Goal: Task Accomplishment & Management: Use online tool/utility

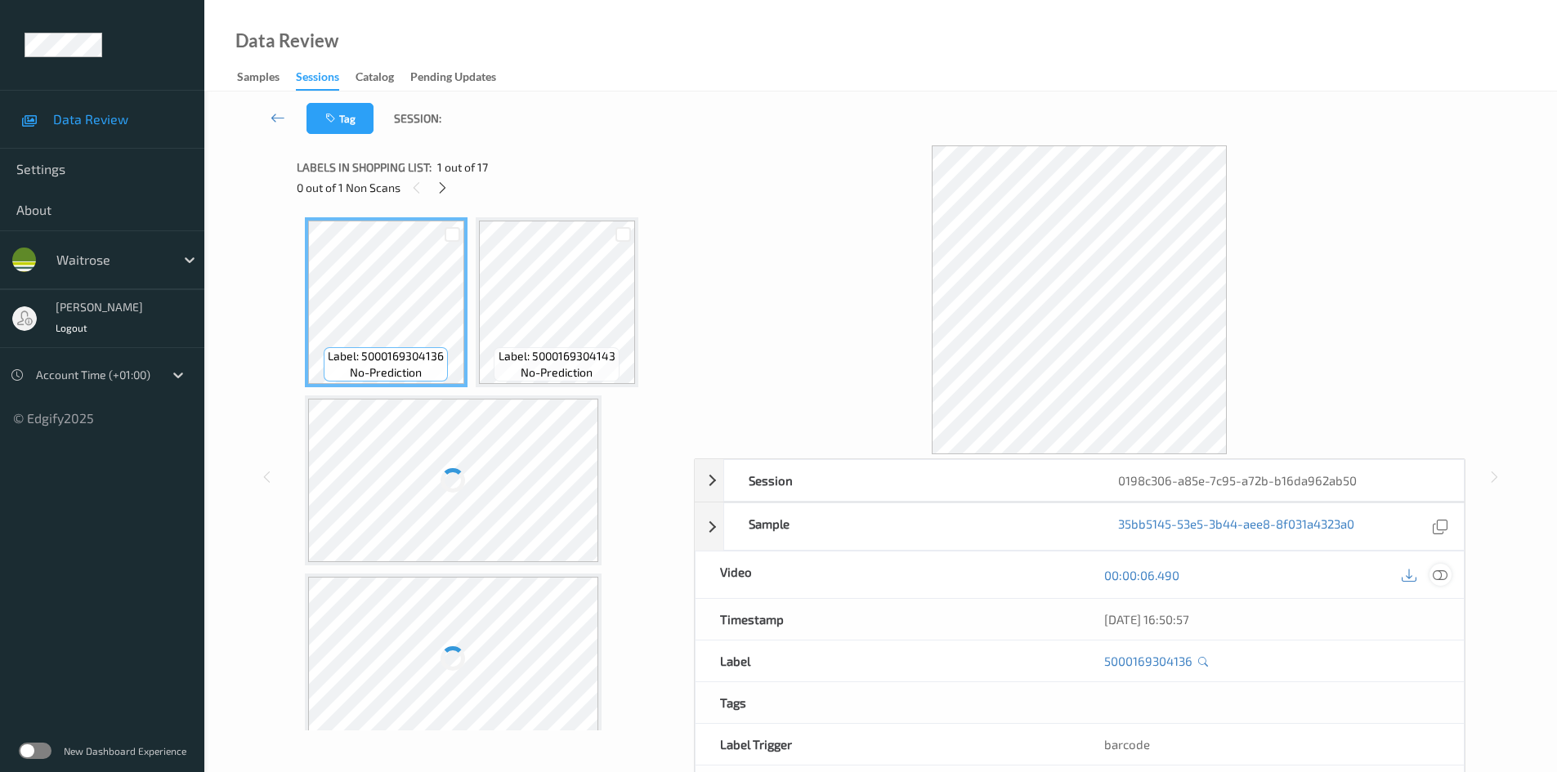
click at [1441, 571] on icon at bounding box center [1439, 575] width 15 height 15
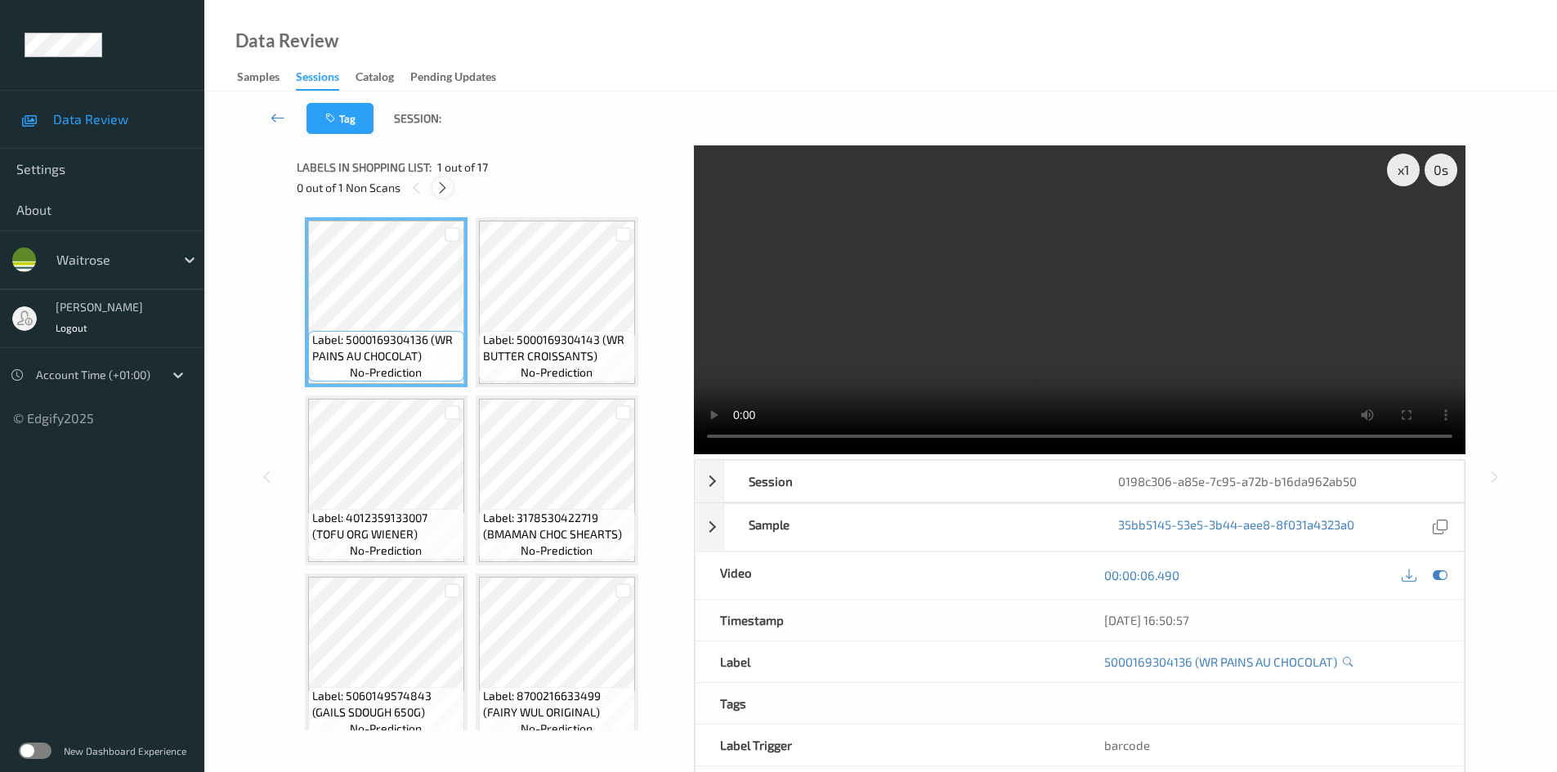
click at [437, 190] on icon at bounding box center [442, 188] width 14 height 15
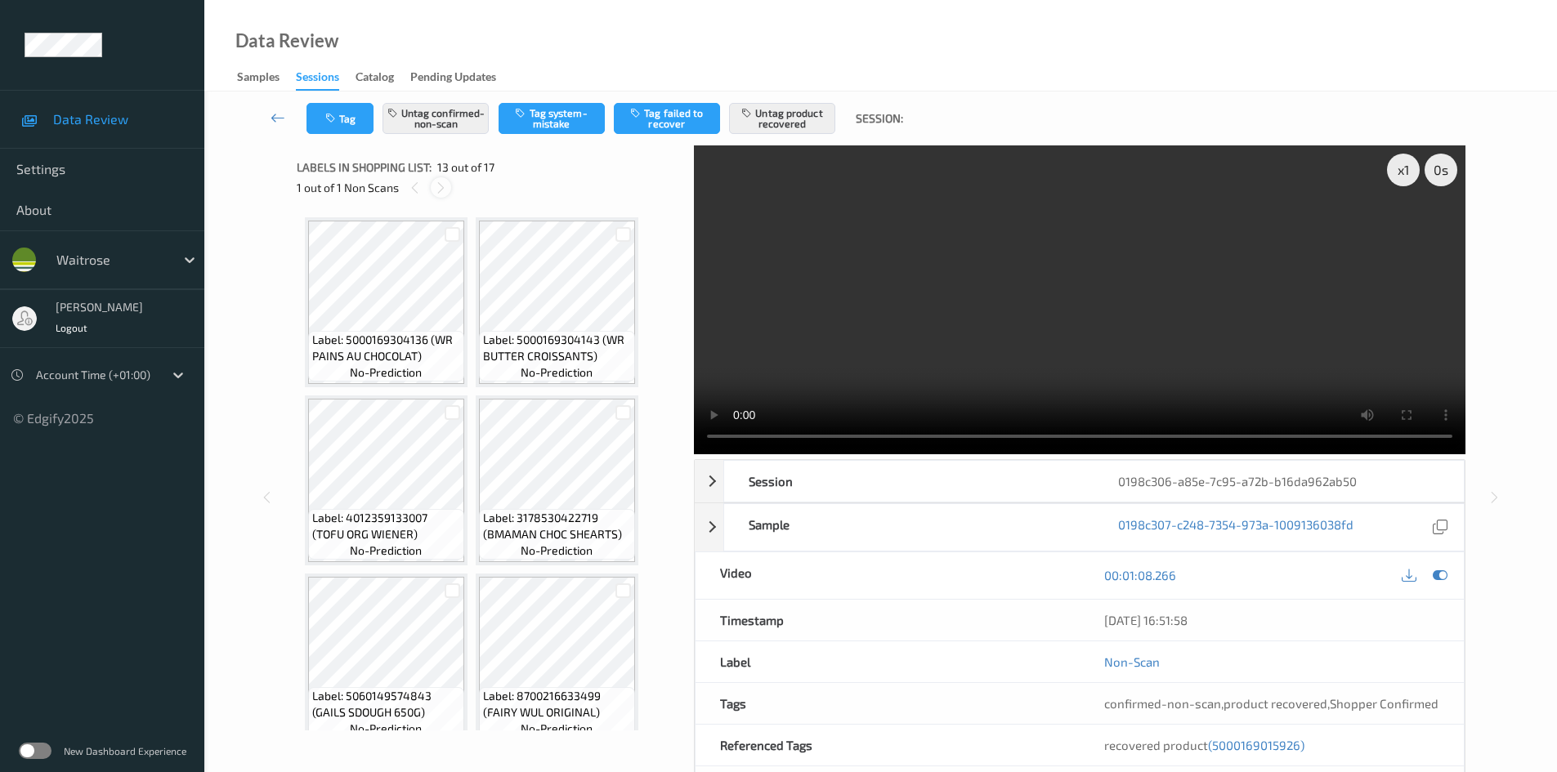
scroll to position [899, 0]
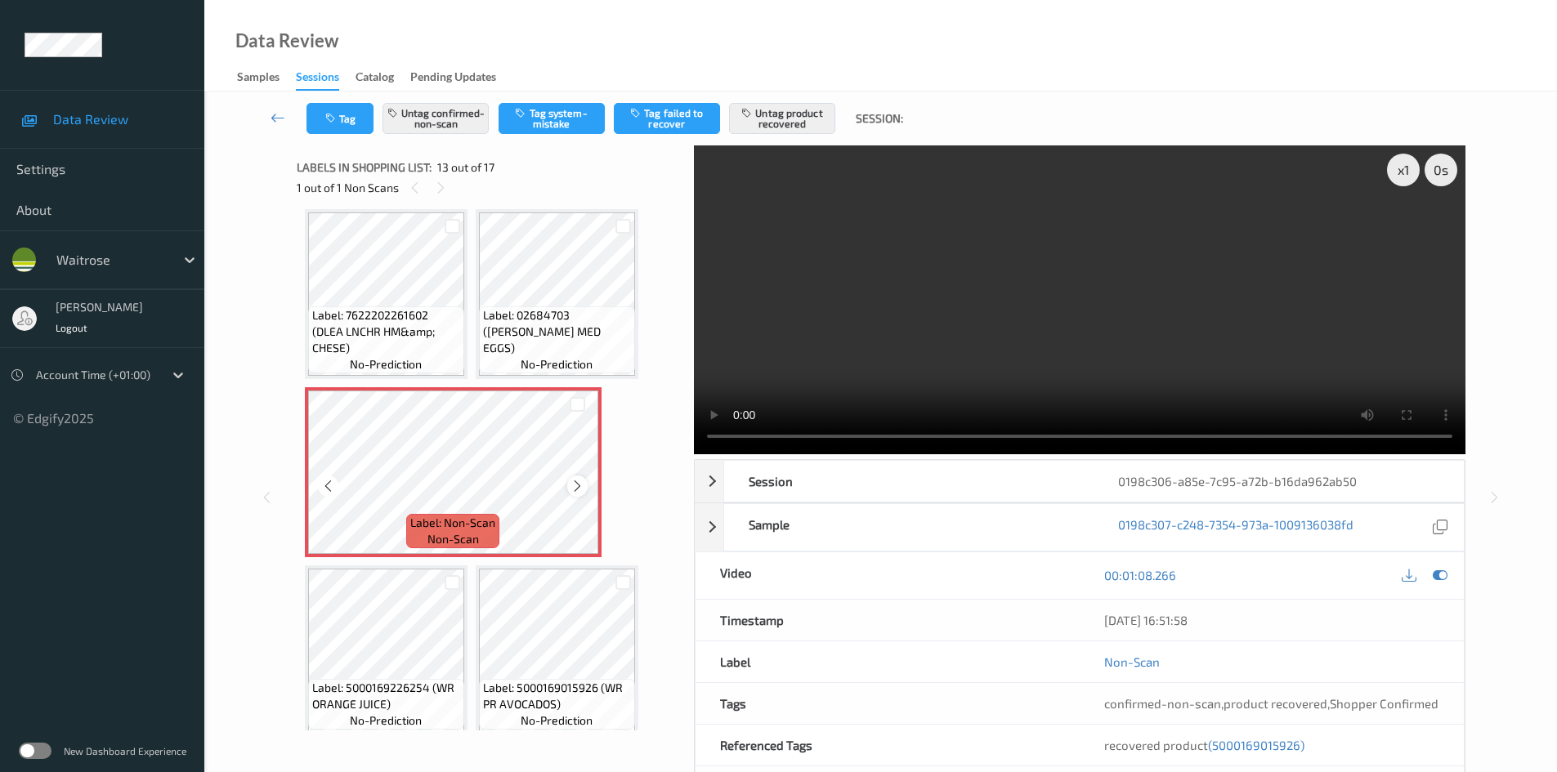
click at [579, 489] on icon at bounding box center [577, 486] width 14 height 15
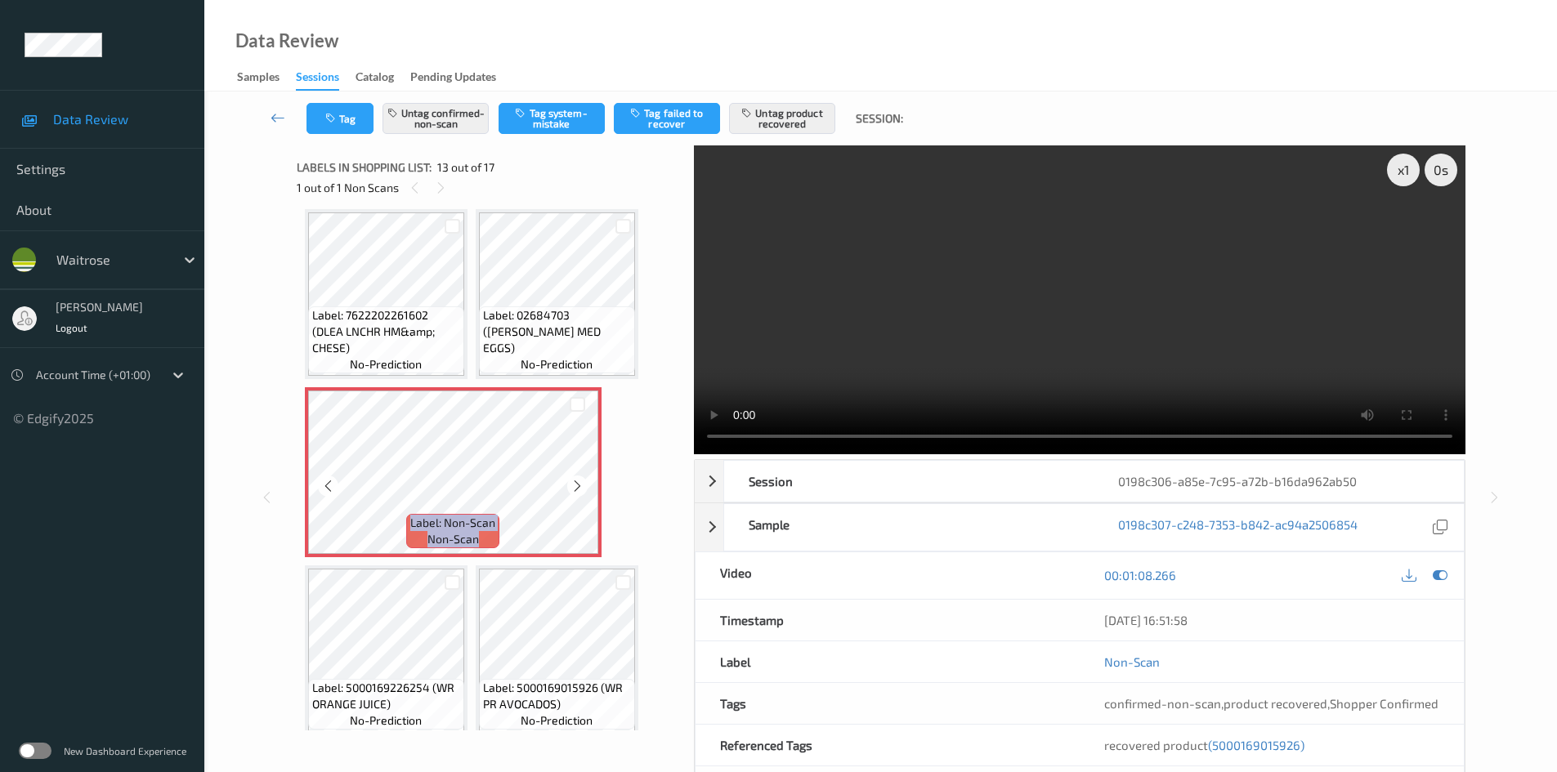
click at [579, 489] on icon at bounding box center [577, 486] width 14 height 15
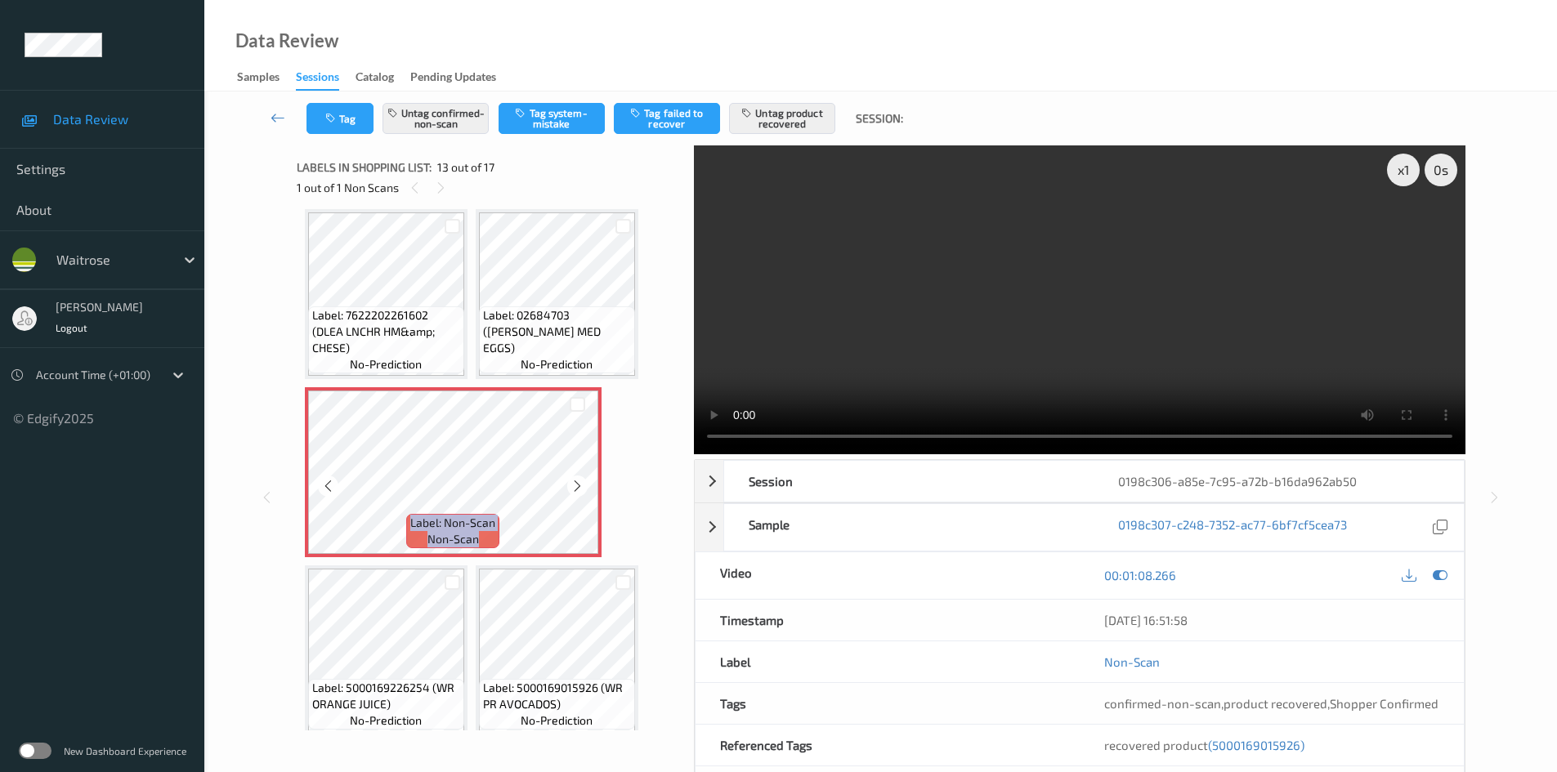
click at [579, 489] on icon at bounding box center [577, 486] width 14 height 15
click at [582, 488] on icon at bounding box center [577, 486] width 14 height 15
click at [581, 488] on icon at bounding box center [577, 486] width 14 height 15
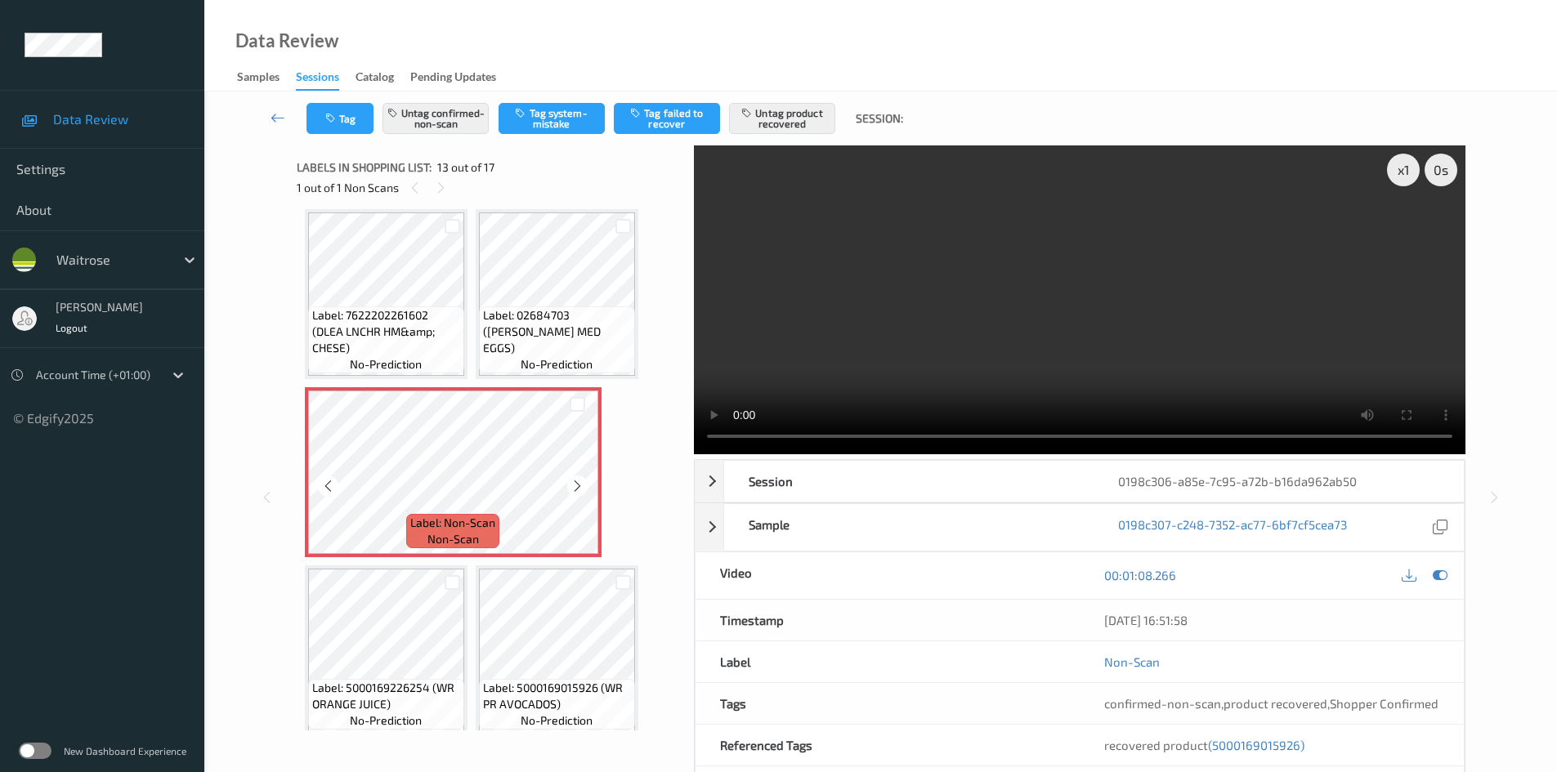
click at [581, 488] on icon at bounding box center [577, 486] width 14 height 15
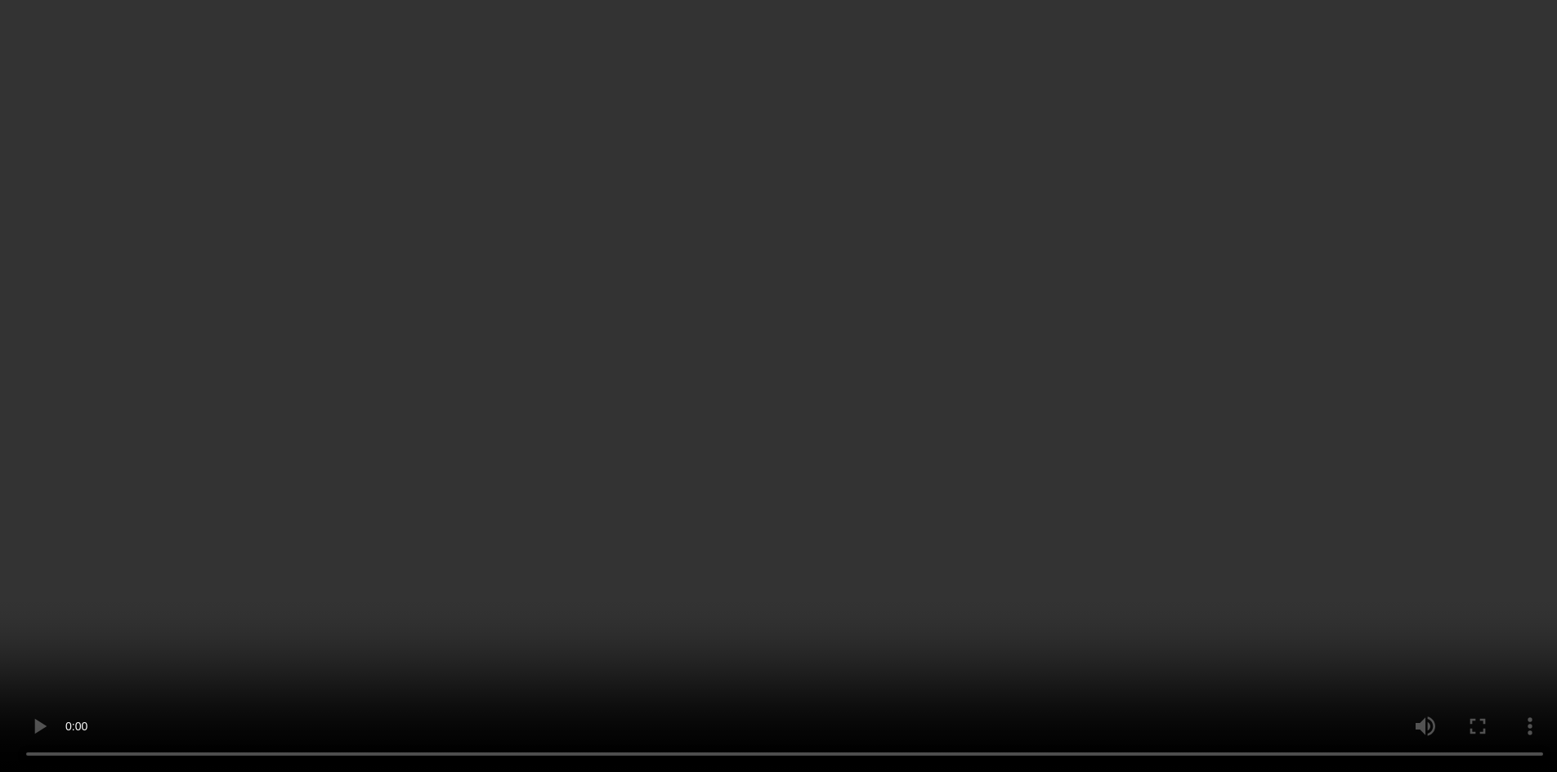
click at [579, 487] on icon at bounding box center [577, 486] width 14 height 15
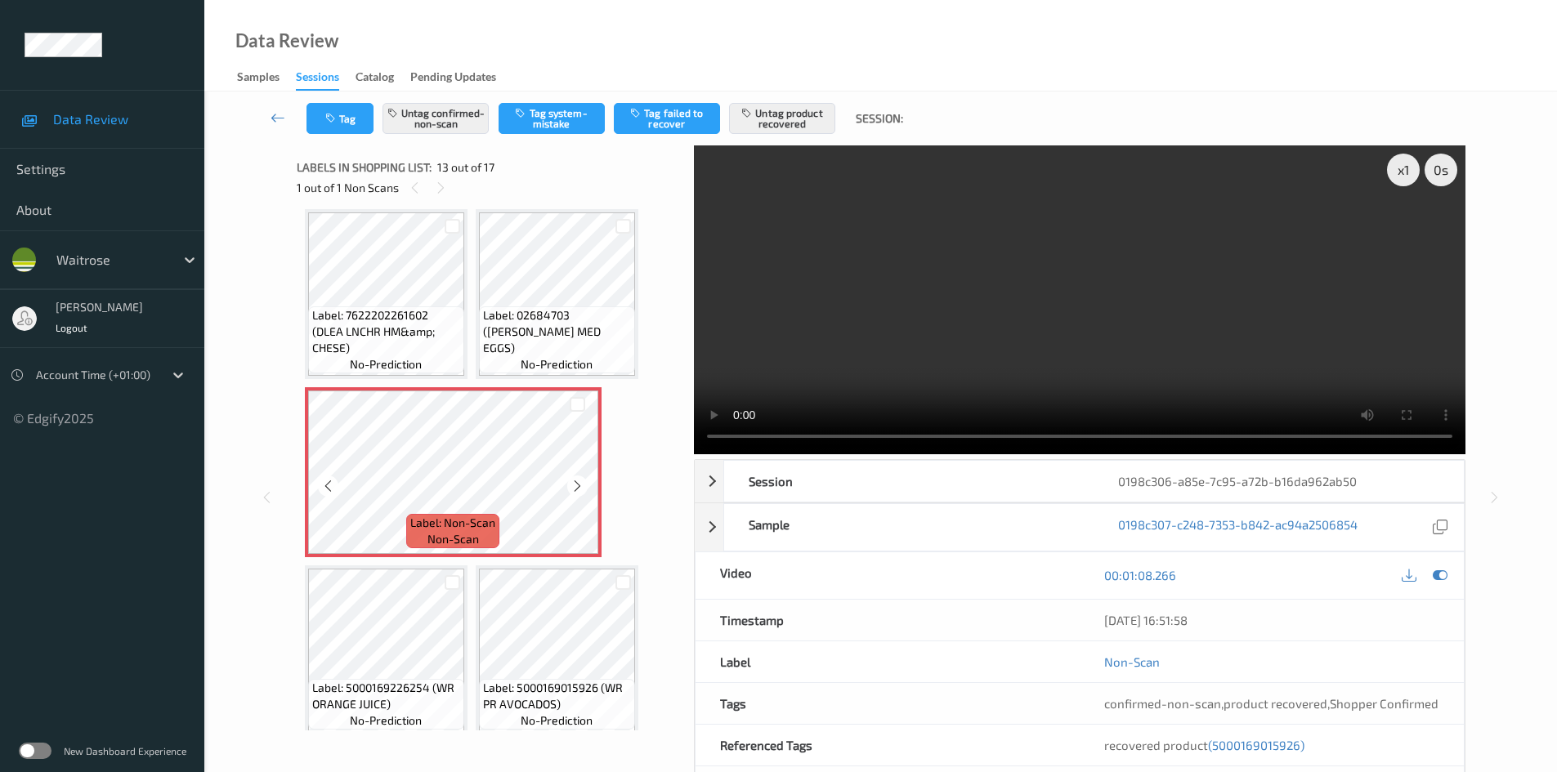
click at [579, 487] on icon at bounding box center [577, 486] width 14 height 15
click at [586, 484] on div at bounding box center [577, 486] width 20 height 20
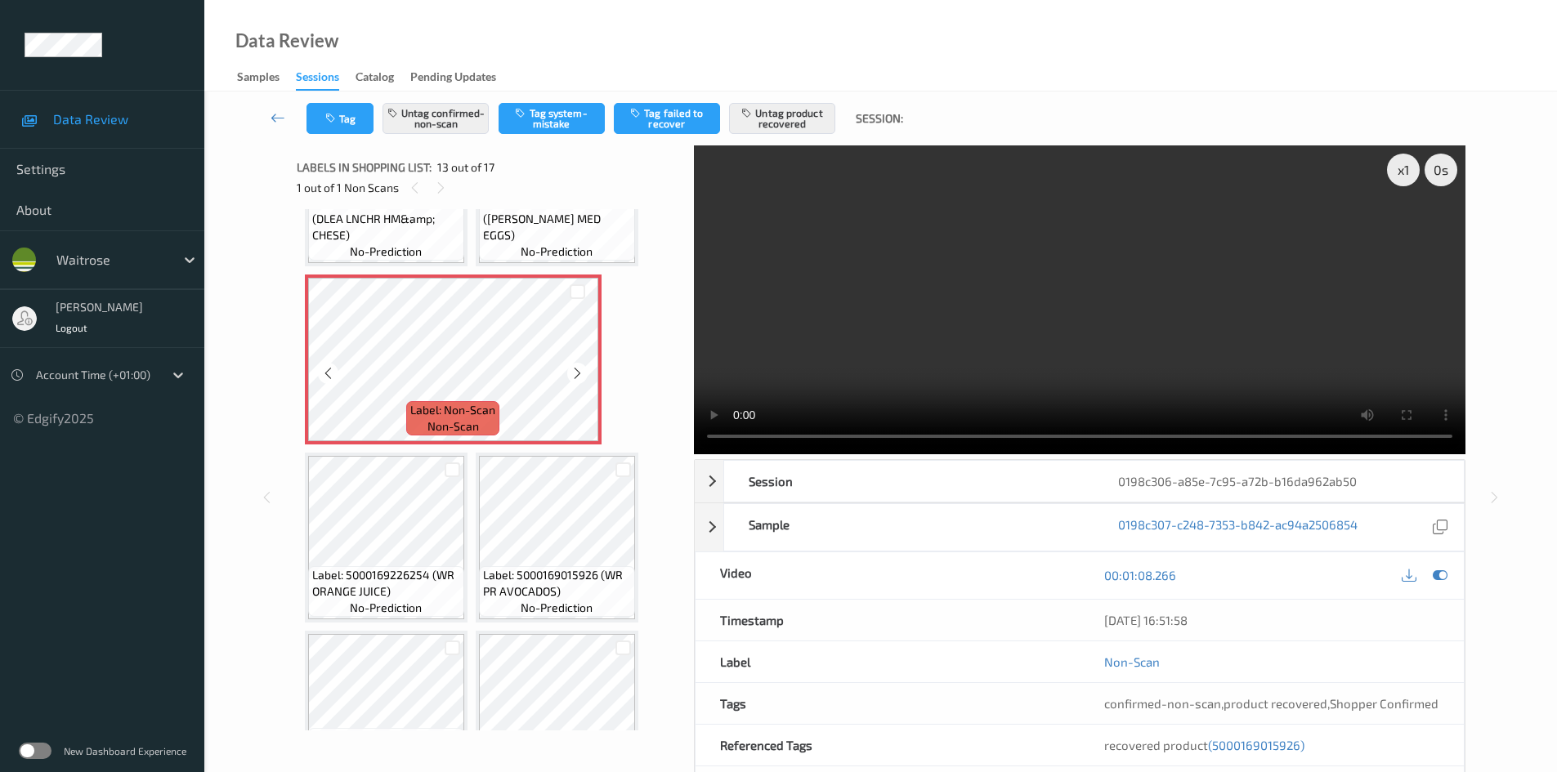
scroll to position [1062, 0]
